Goal: Information Seeking & Learning: Learn about a topic

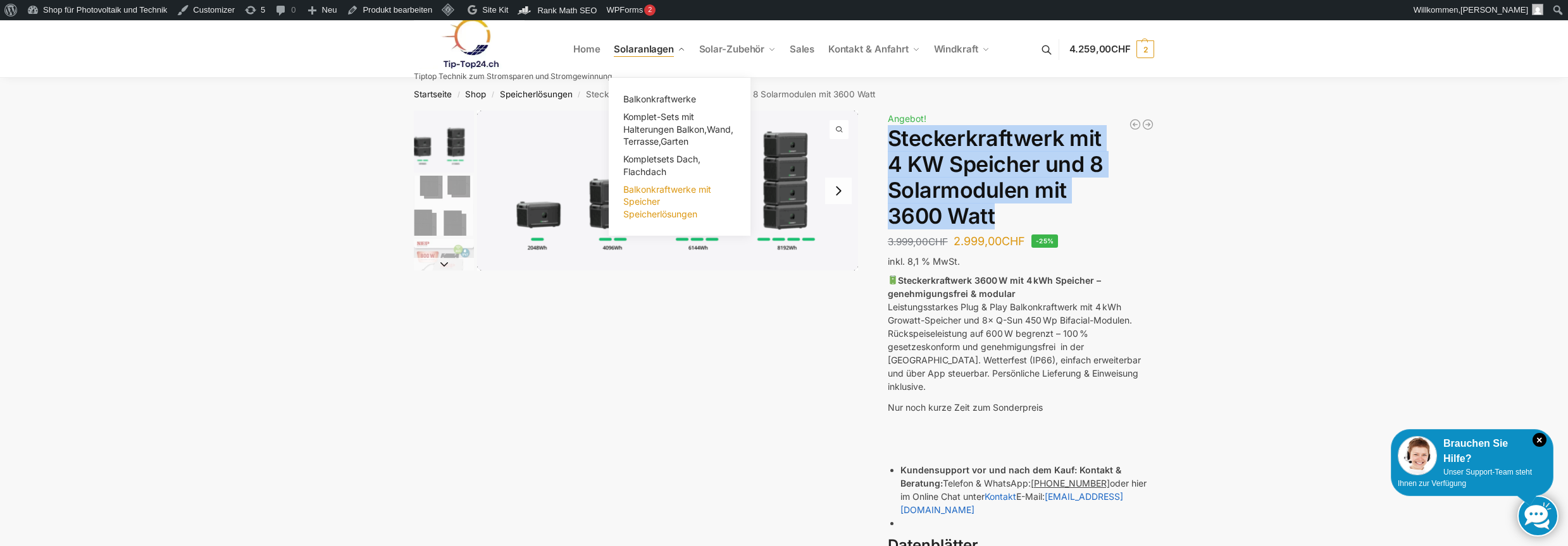
click at [650, 201] on span "Balkonkraftwerke mit Speicher Speicherlösungen" at bounding box center [667, 201] width 88 height 35
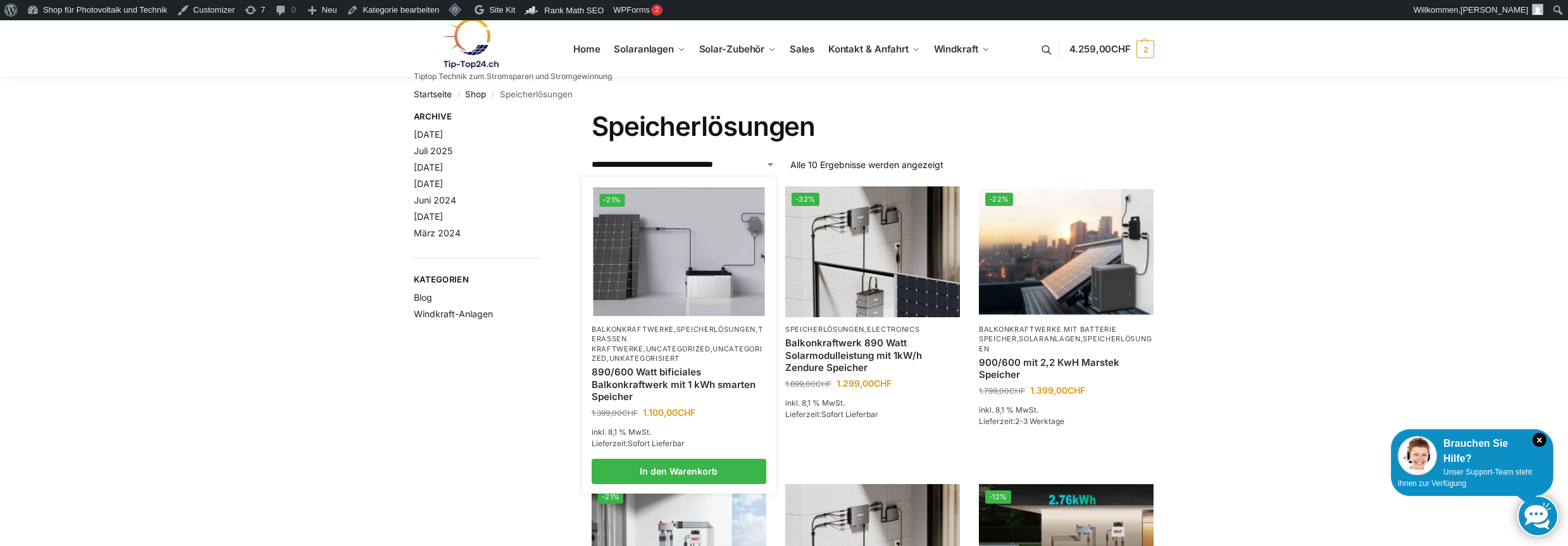
click at [656, 344] on p "Balkonkraftwerke , Speicherlösungen , Terassen Kraftwerke , Uncategorized , Unc…" at bounding box center [678, 345] width 174 height 39
click at [657, 334] on p "Balkonkraftwerke , Speicherlösungen , Terassen Kraftwerke , Uncategorized , Unc…" at bounding box center [678, 345] width 174 height 39
click at [652, 376] on link "890/600 Watt bificiales Balkonkraftwerk mit 1 kWh smarten Speicher" at bounding box center [678, 385] width 174 height 37
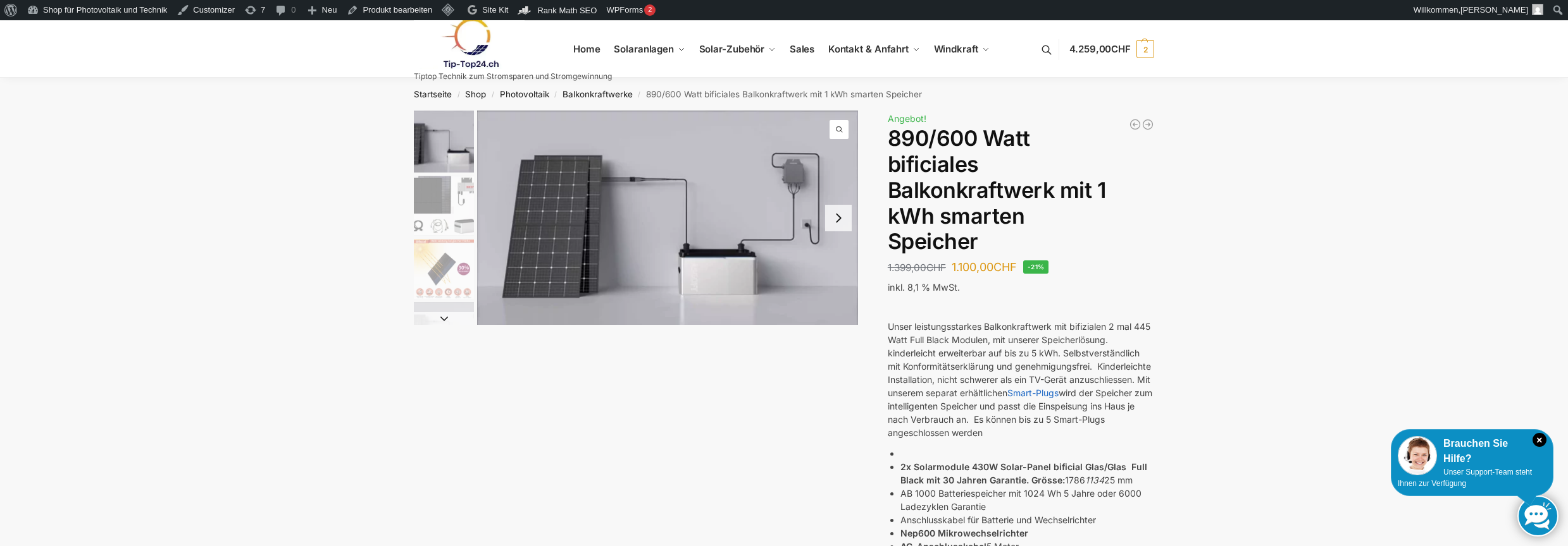
scroll to position [253, 0]
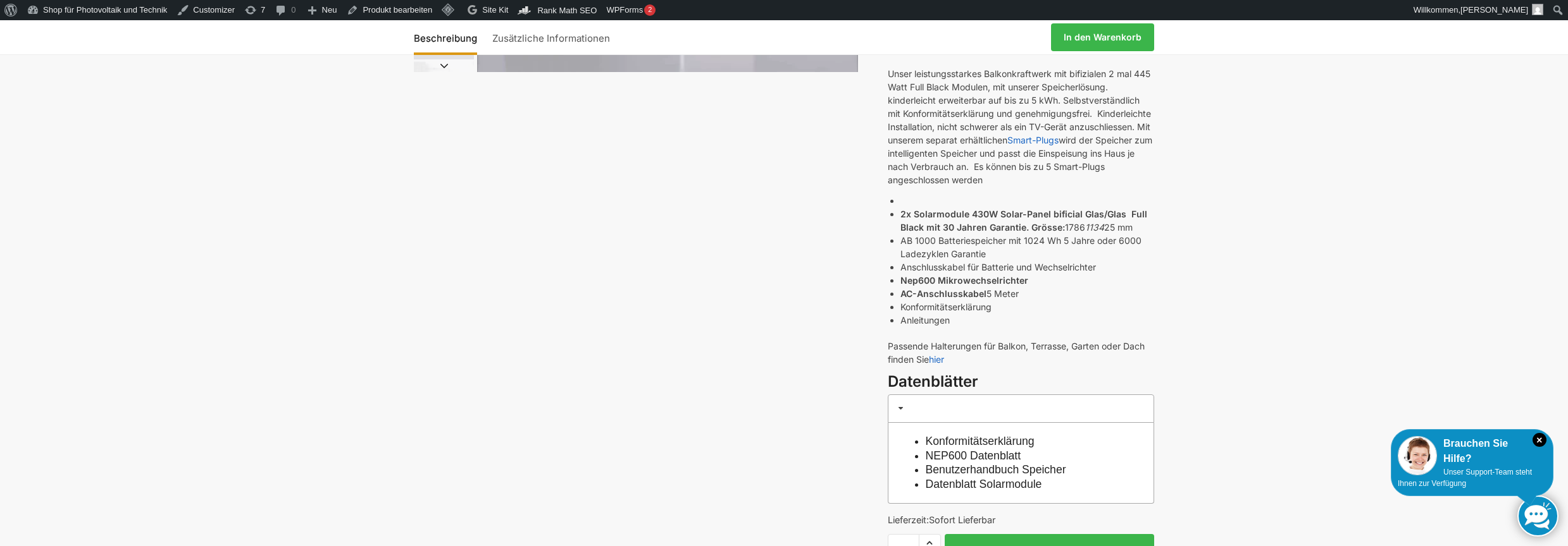
click at [1044, 474] on link "Benutzerhandbuch Speicher" at bounding box center [996, 470] width 140 height 13
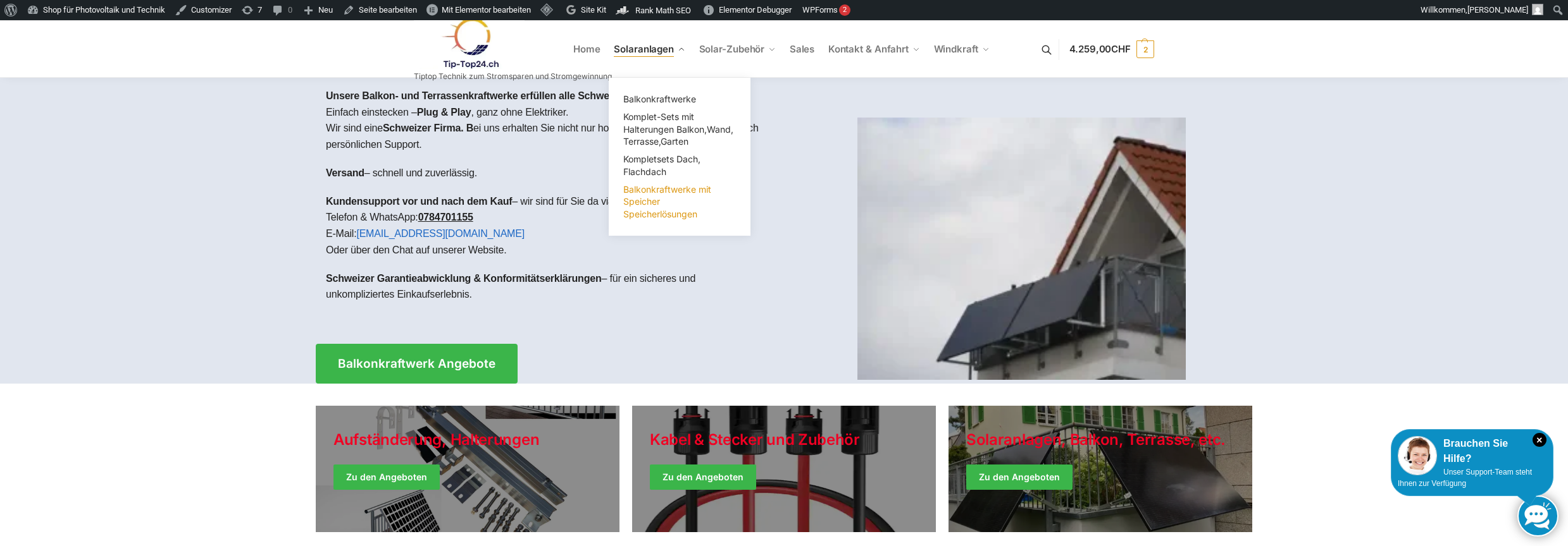
click at [649, 195] on link "Balkonkraftwerke mit Speicher Speicherlösungen" at bounding box center [680, 202] width 127 height 42
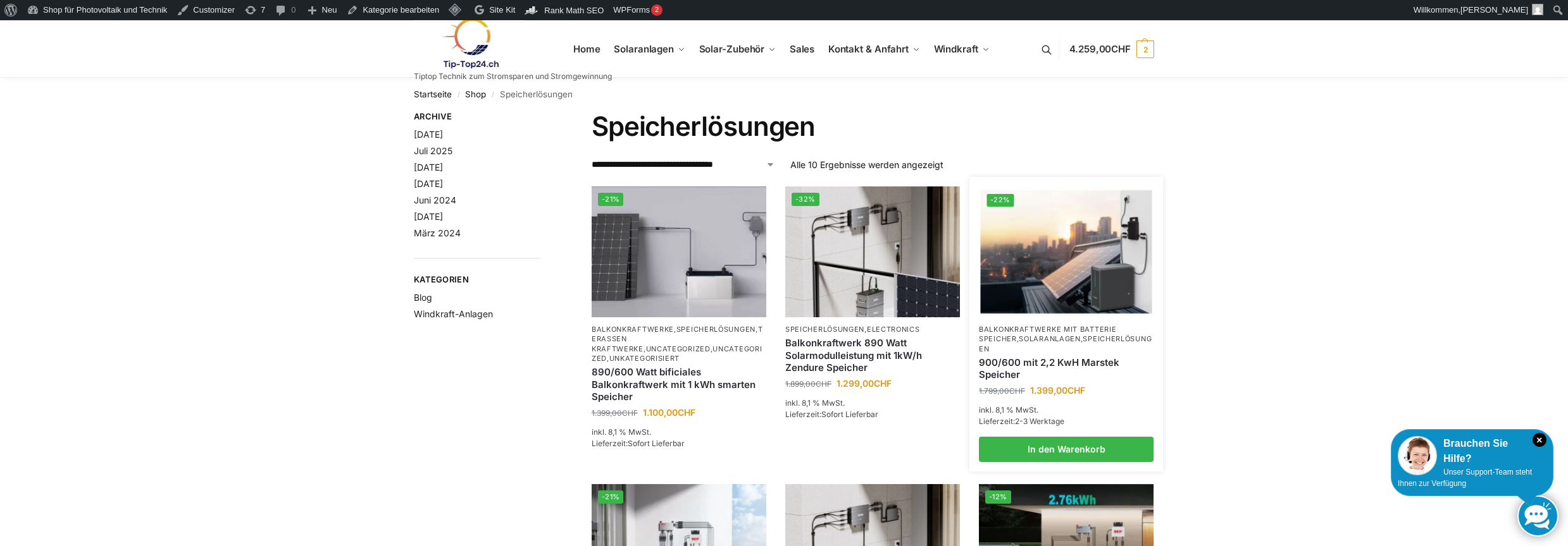
click at [1035, 359] on link "900/600 mit 2,2 KwH Marstek Speicher" at bounding box center [1065, 369] width 174 height 25
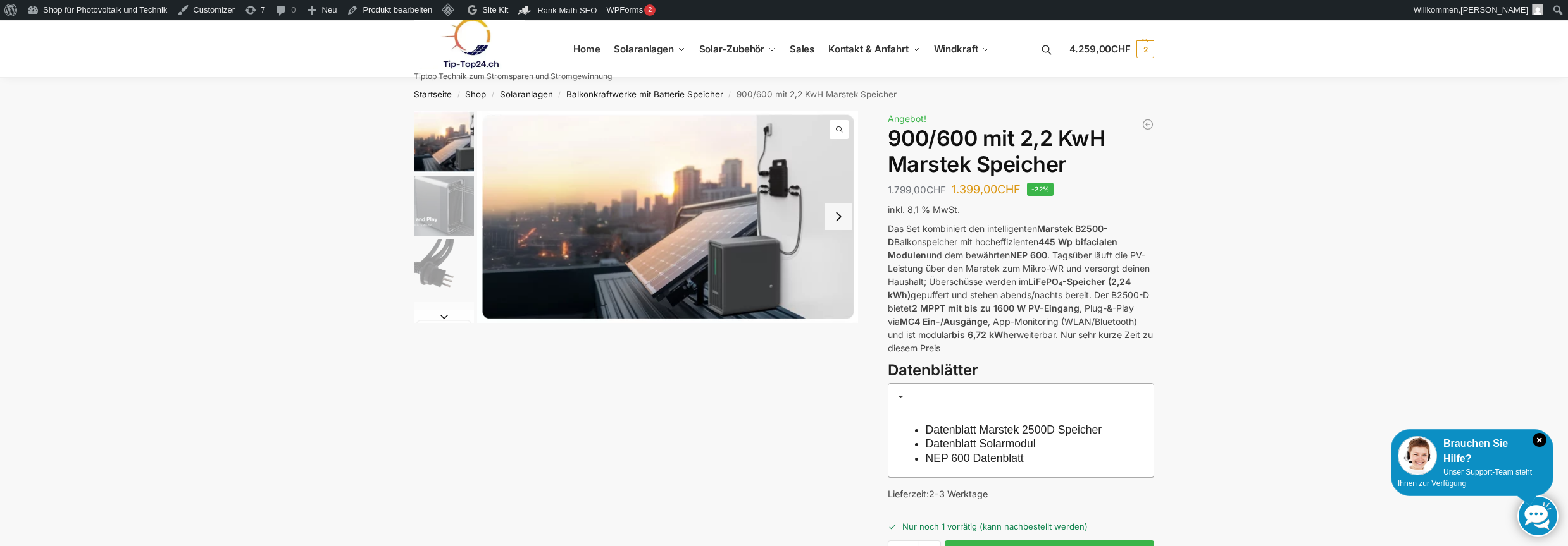
click at [1002, 429] on link "Datenblatt Marstek 2500D Speicher" at bounding box center [1014, 430] width 177 height 13
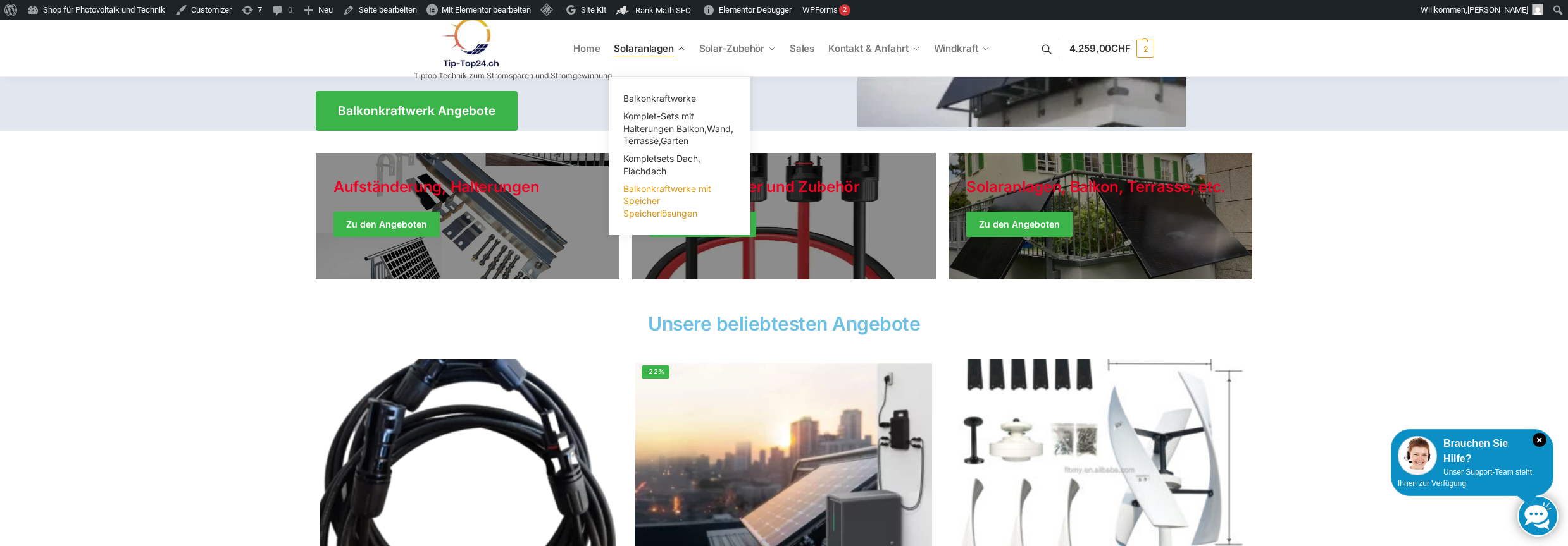
click at [647, 206] on span "Balkonkraftwerke mit Speicher Speicherlösungen" at bounding box center [667, 201] width 88 height 35
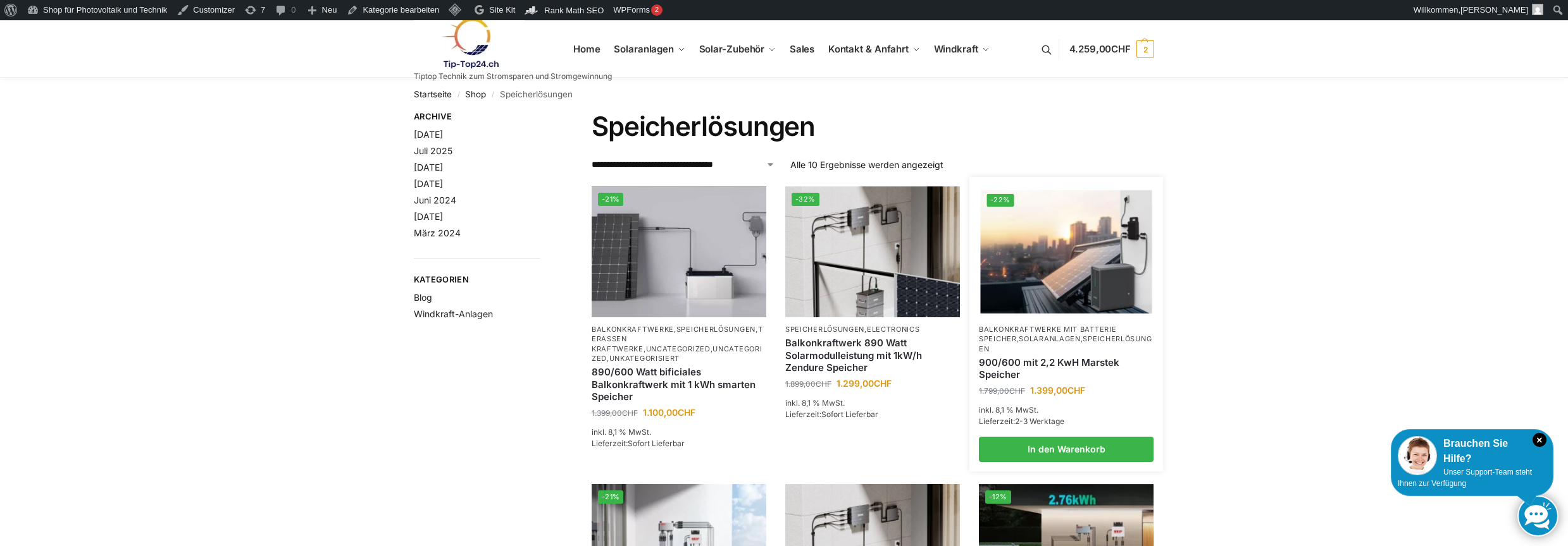
click at [1020, 342] on p "Balkonkraftwerke mit Batterie Speicher , Solaranlagen , Speicherlösungen" at bounding box center [1065, 339] width 174 height 29
click at [1002, 341] on link "Balkonkraftwerke mit Batterie Speicher" at bounding box center [1047, 334] width 137 height 18
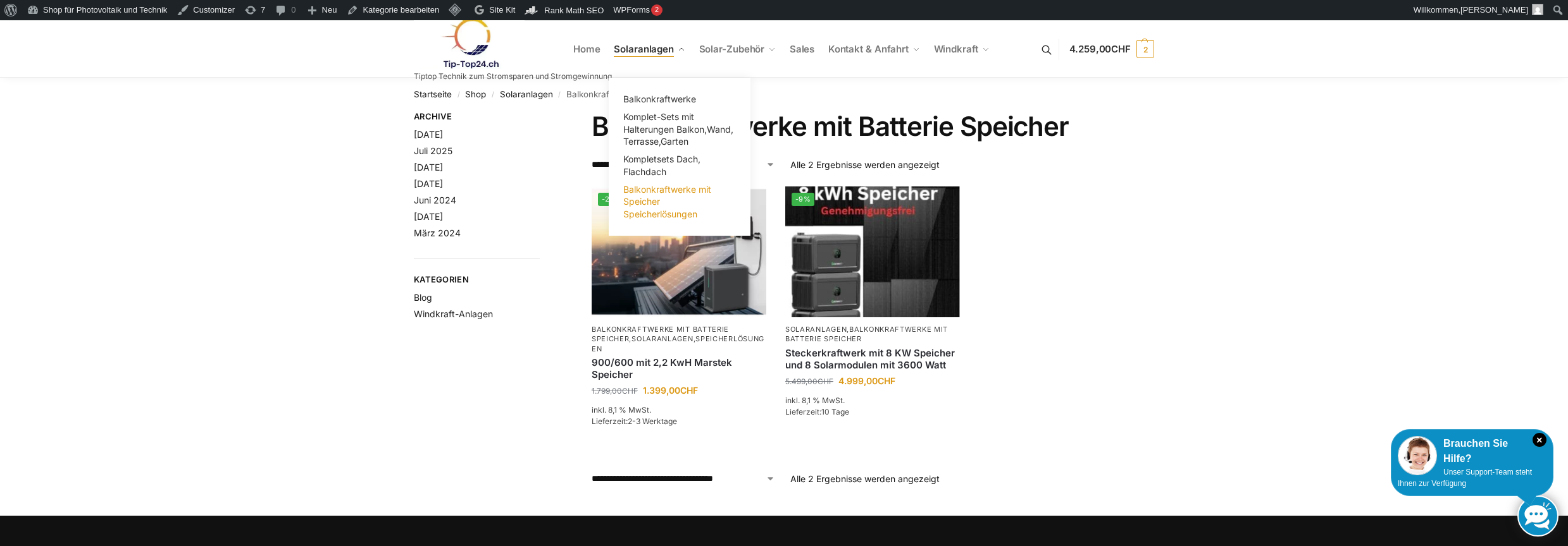
click at [639, 209] on span "Balkonkraftwerke mit Speicher Speicherlösungen" at bounding box center [667, 201] width 88 height 35
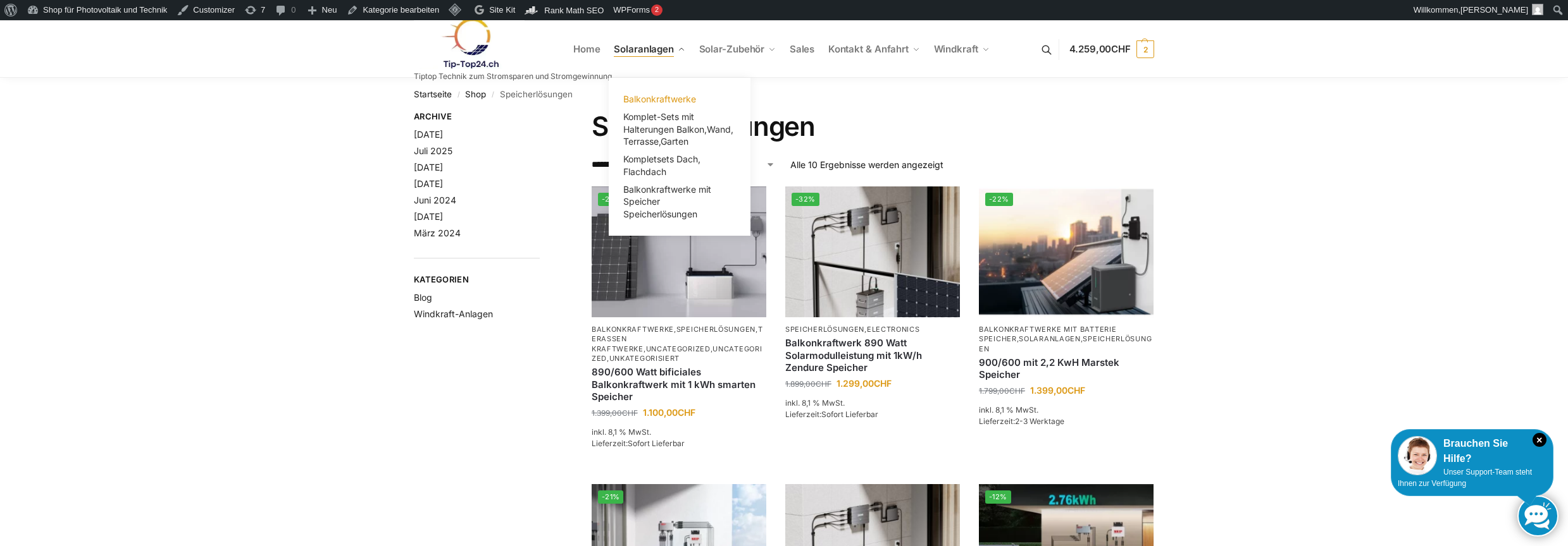
click at [657, 100] on span "Balkonkraftwerke" at bounding box center [659, 99] width 72 height 11
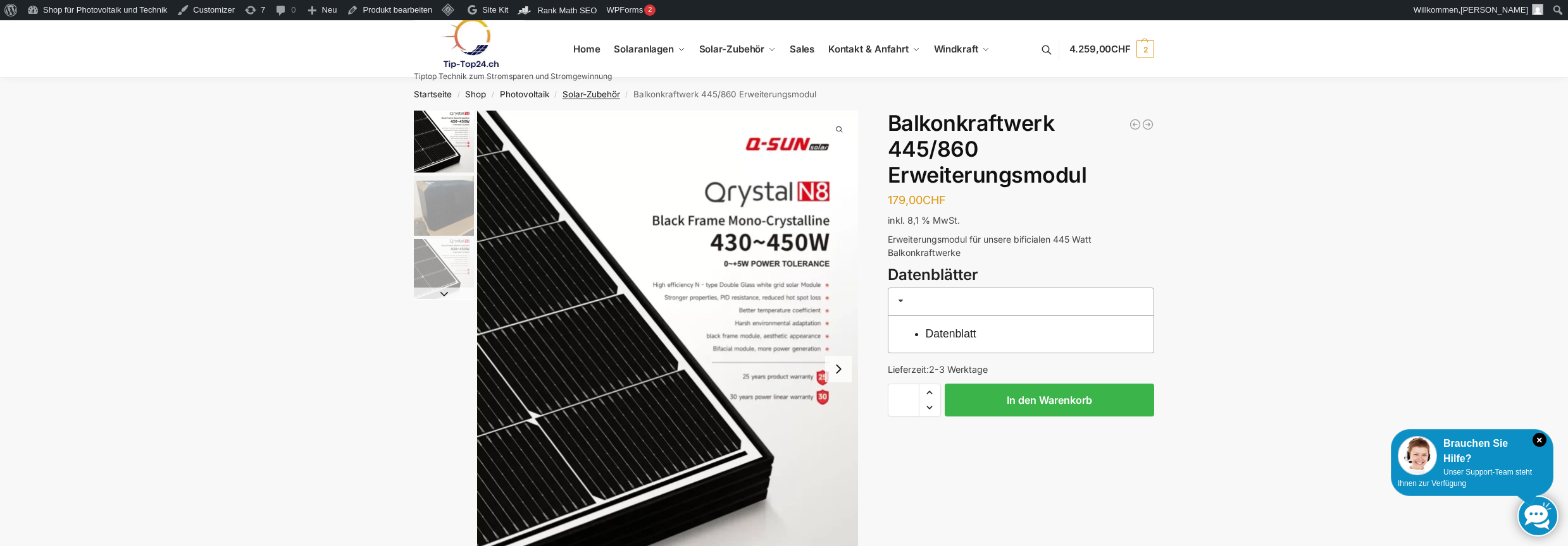
click at [604, 94] on link "Solar-Zubehör" at bounding box center [591, 94] width 57 height 10
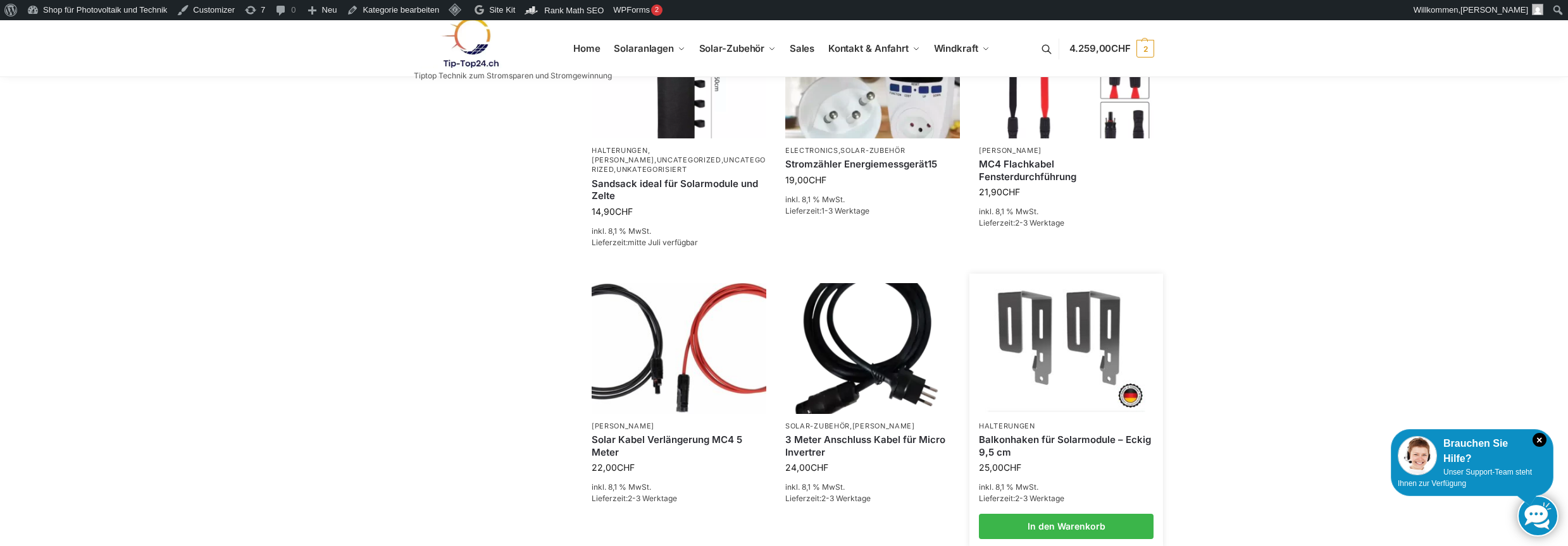
scroll to position [1001, 0]
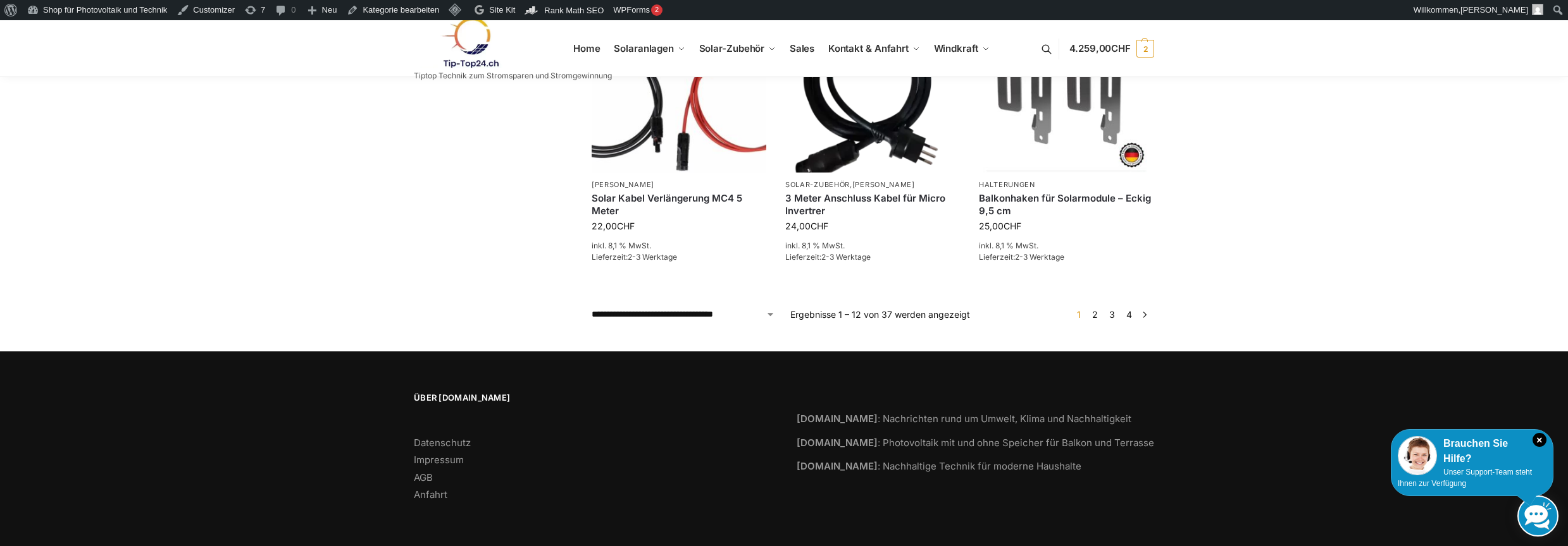
click at [1096, 314] on link "2" at bounding box center [1095, 314] width 12 height 11
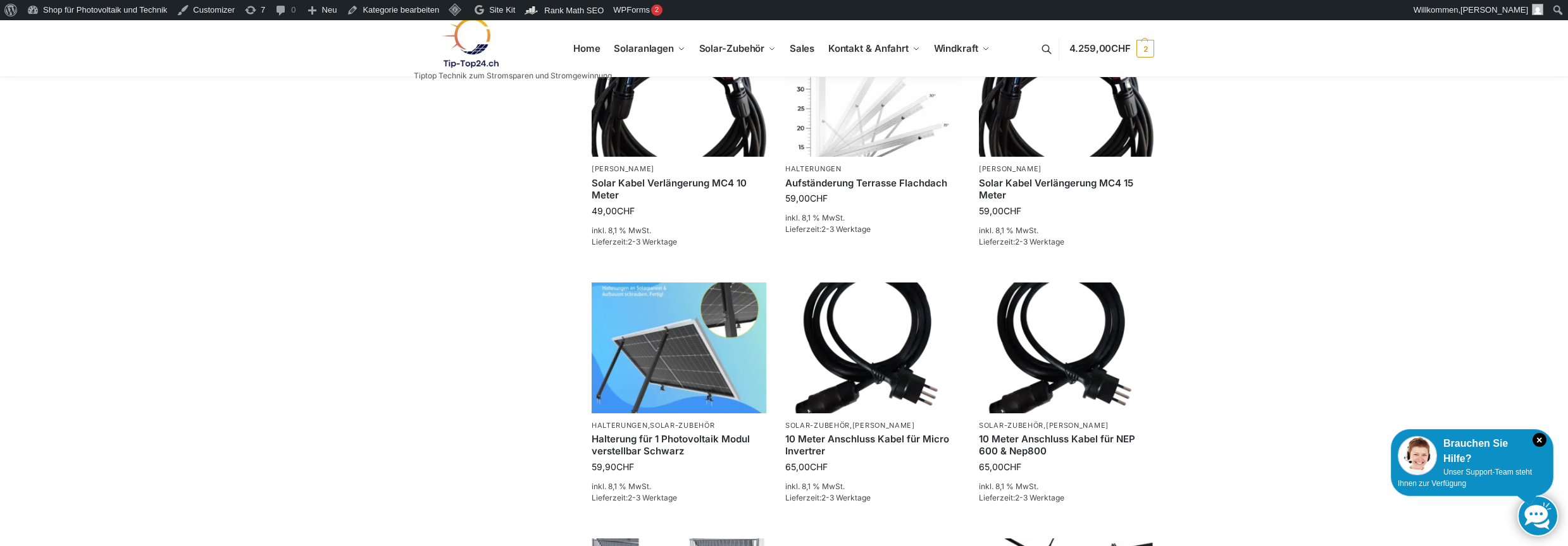
scroll to position [1003, 0]
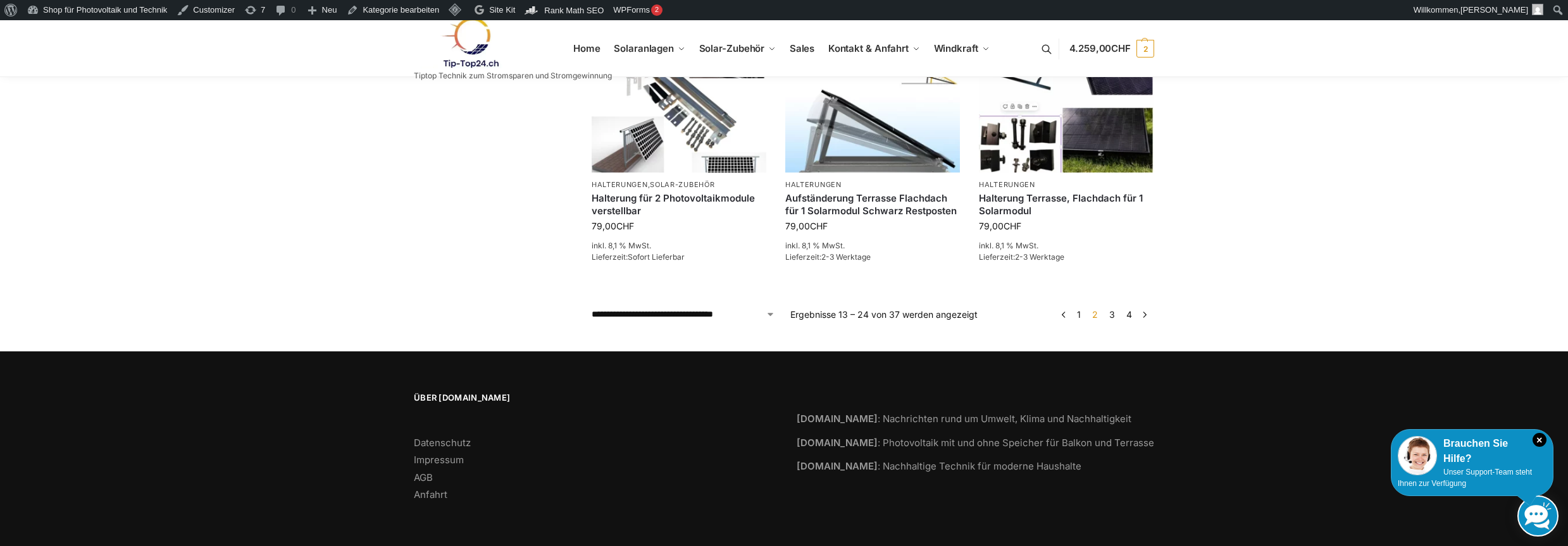
click at [1133, 315] on link "4" at bounding box center [1129, 314] width 12 height 11
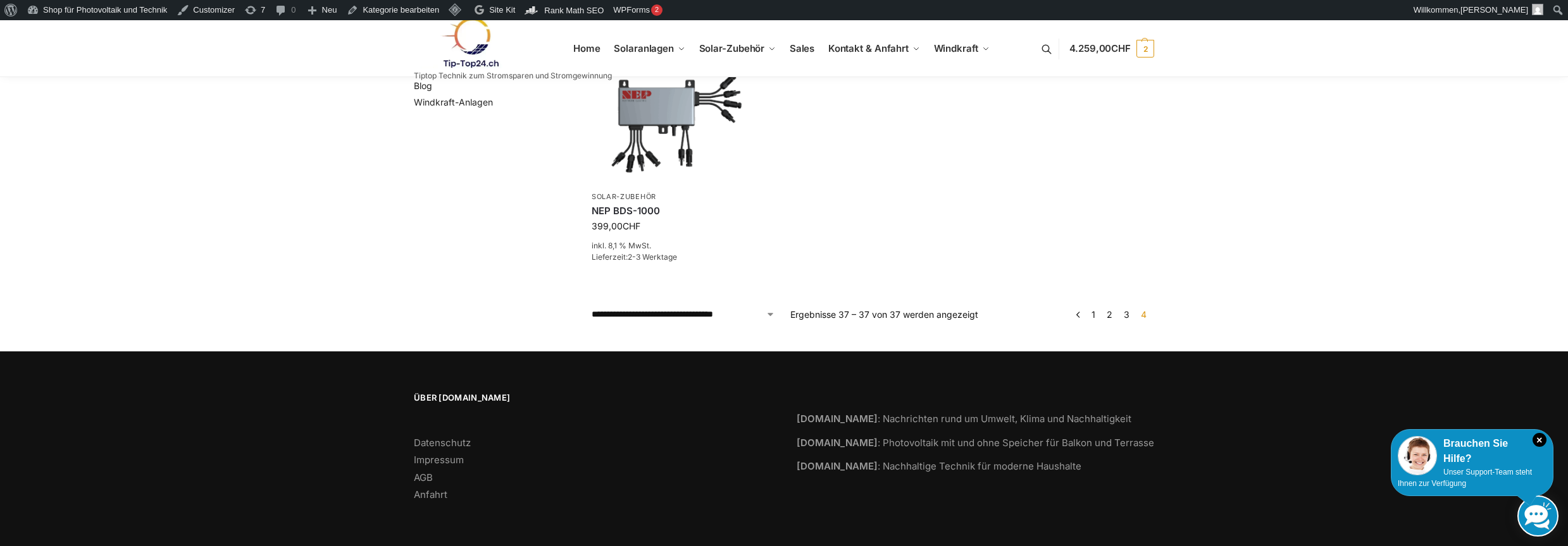
click at [1128, 313] on link "3" at bounding box center [1127, 314] width 12 height 11
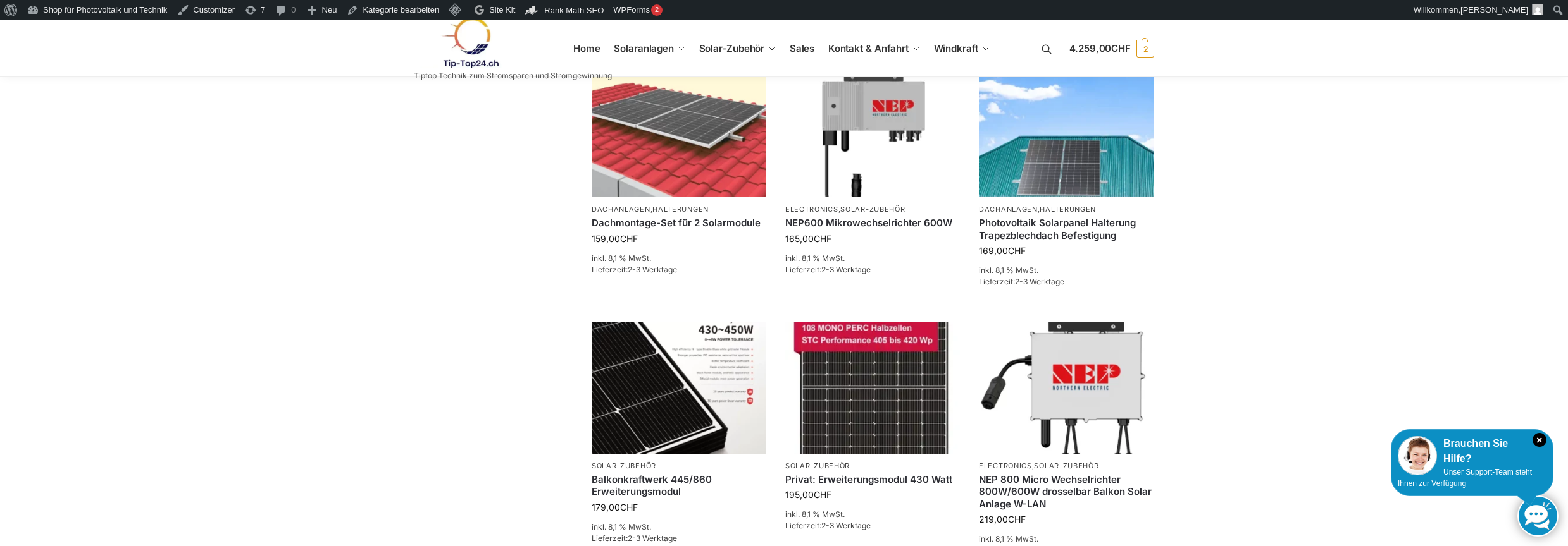
scroll to position [1012, 0]
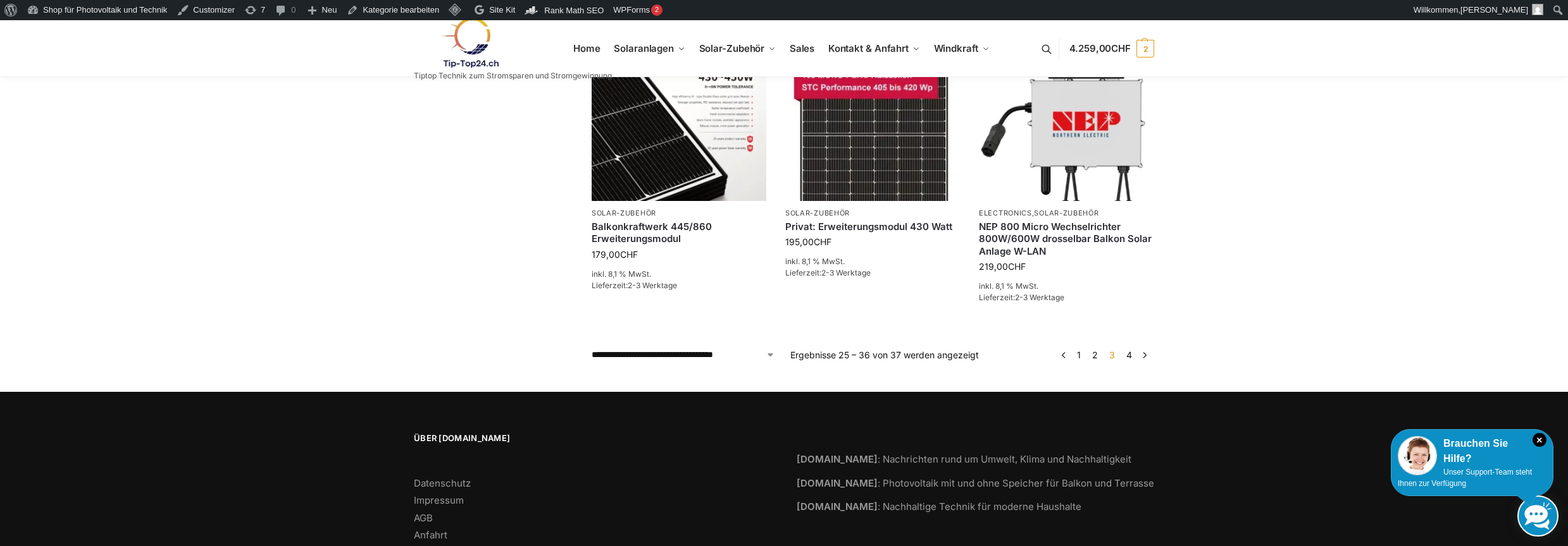
click at [1094, 357] on link "2" at bounding box center [1095, 355] width 12 height 11
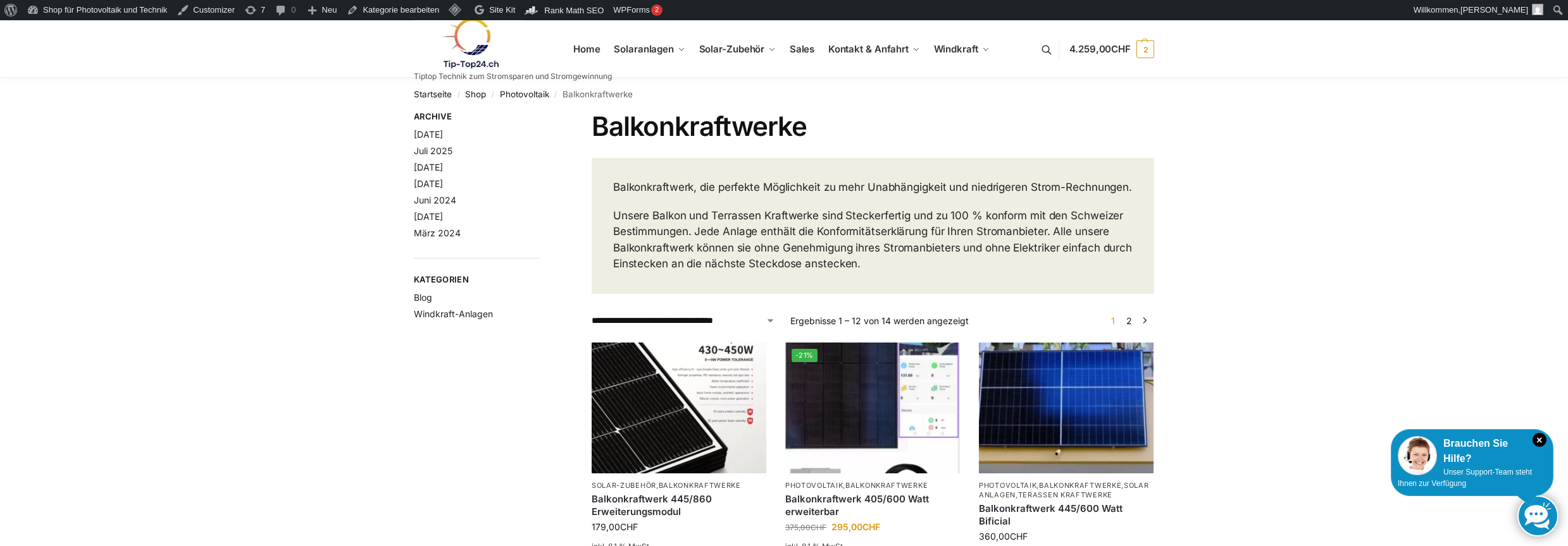
scroll to position [253, 0]
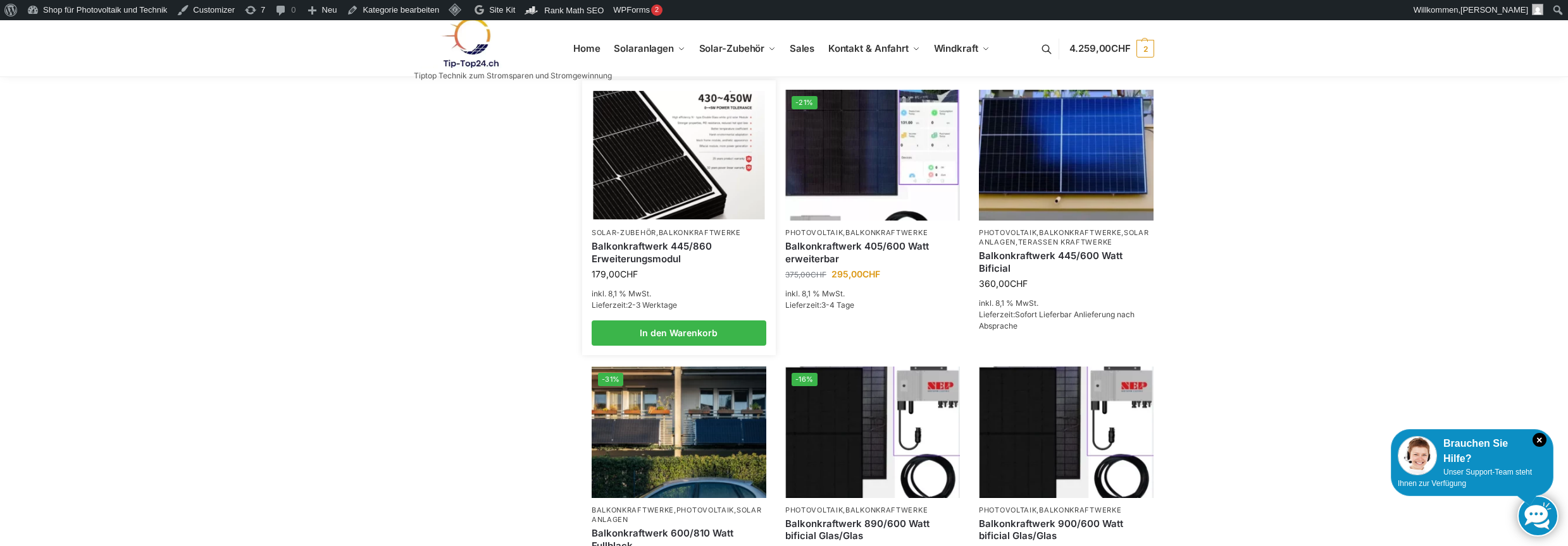
drag, startPoint x: 674, startPoint y: 189, endPoint x: 648, endPoint y: 301, distance: 115.0
click at [674, 190] on img at bounding box center [678, 155] width 171 height 128
